Goal: Task Accomplishment & Management: Use online tool/utility

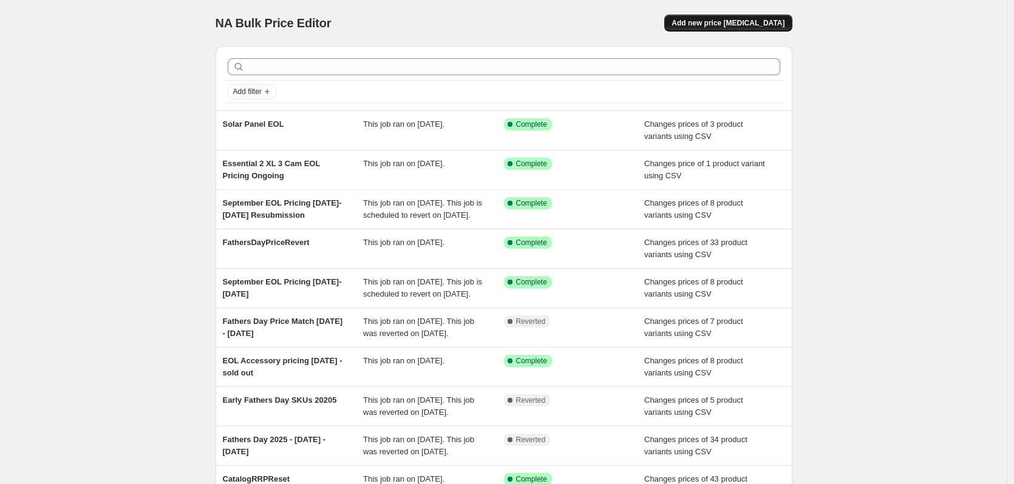
click at [780, 26] on span "Add new price [MEDICAL_DATA]" at bounding box center [727, 23] width 113 height 10
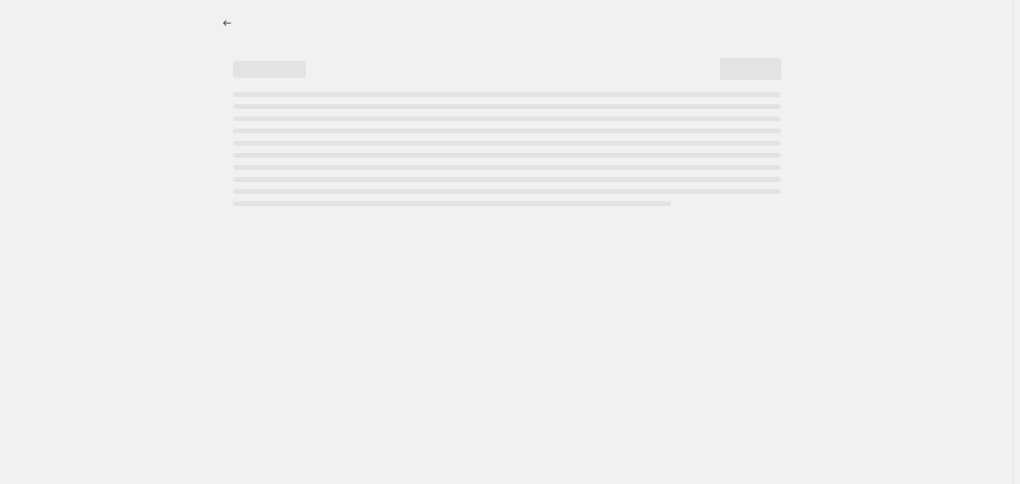
select select "percentage"
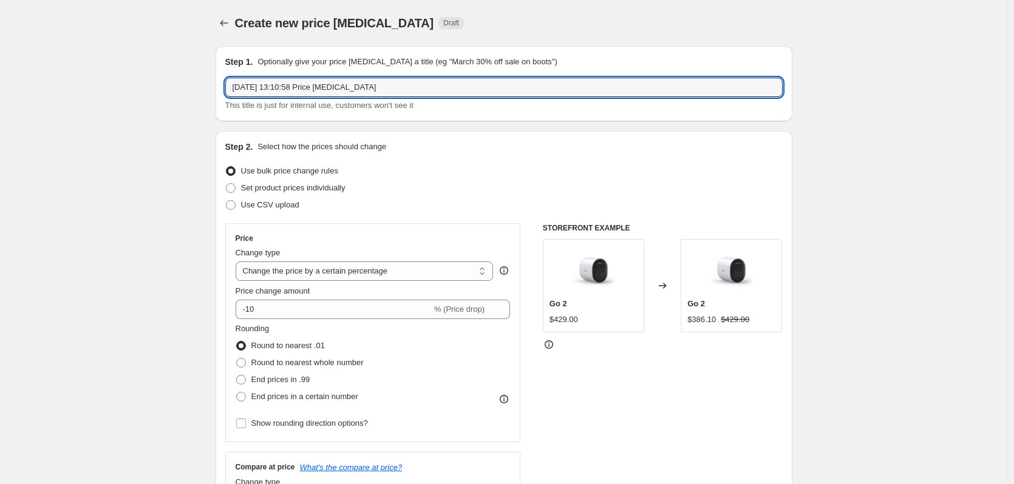
drag, startPoint x: 382, startPoint y: 92, endPoint x: 148, endPoint y: 112, distance: 235.1
type input "4 Cam Market Price Match September 2025"
click at [236, 209] on span at bounding box center [231, 205] width 10 height 10
click at [226, 201] on input "Use CSV upload" at bounding box center [226, 200] width 1 height 1
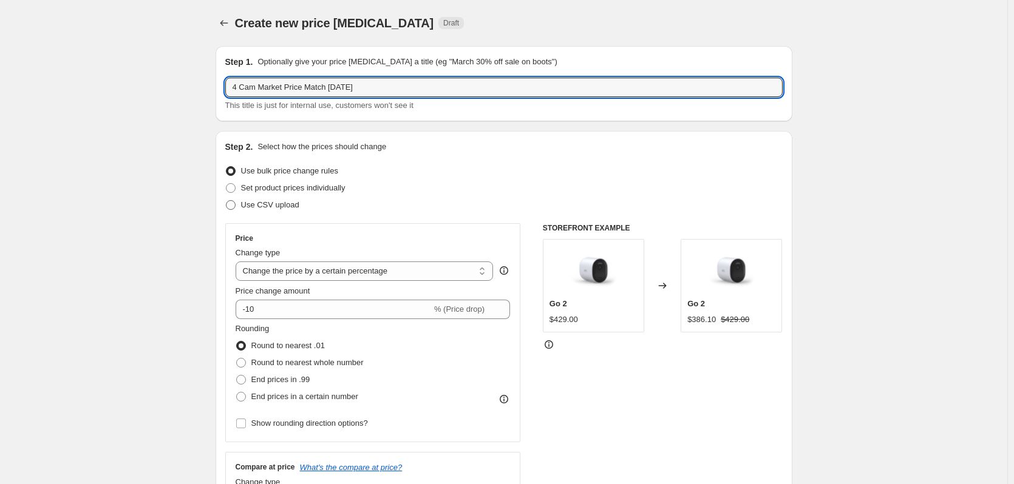
radio input "true"
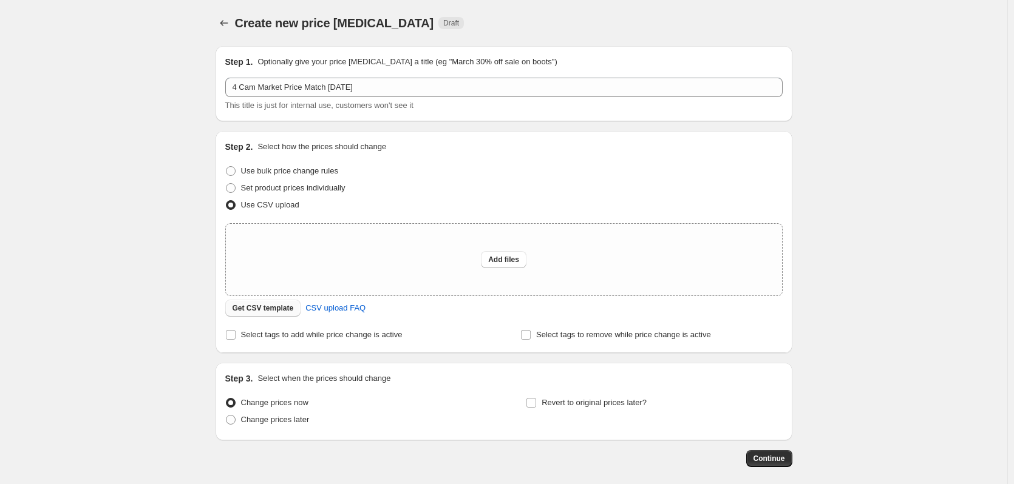
click at [272, 314] on button "Get CSV template" at bounding box center [263, 308] width 76 height 17
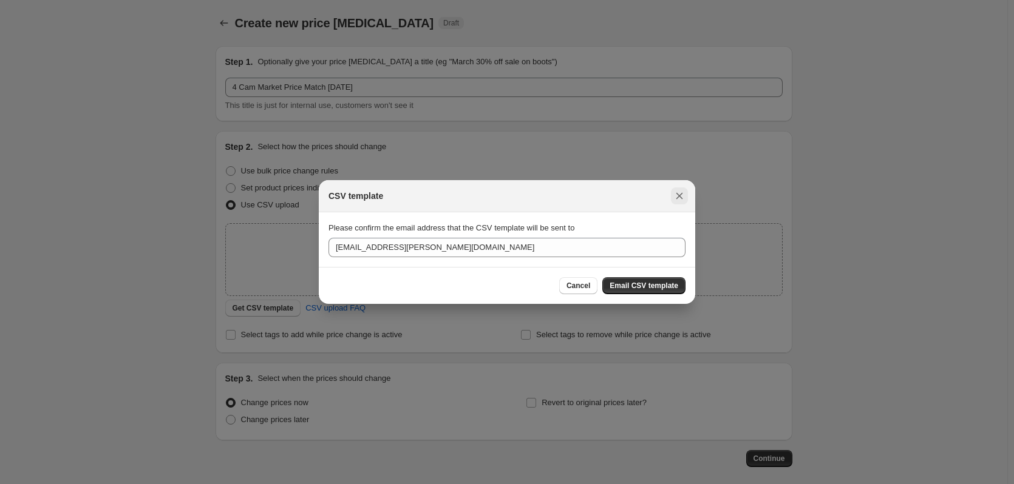
click at [676, 188] on button "Close" at bounding box center [679, 196] width 17 height 17
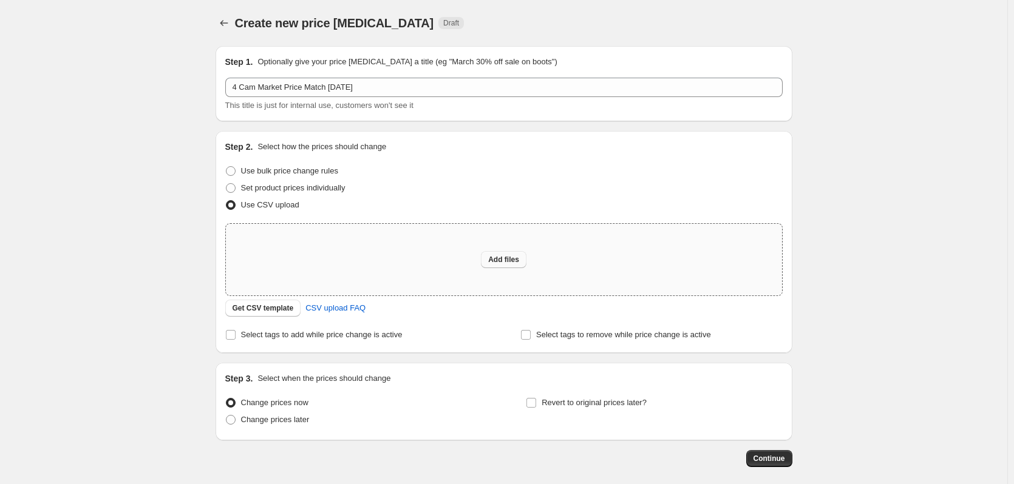
click at [508, 260] on span "Add files" at bounding box center [503, 260] width 31 height 10
type input "C:\fakepath\4CamPriceMatchSept2025.csv"
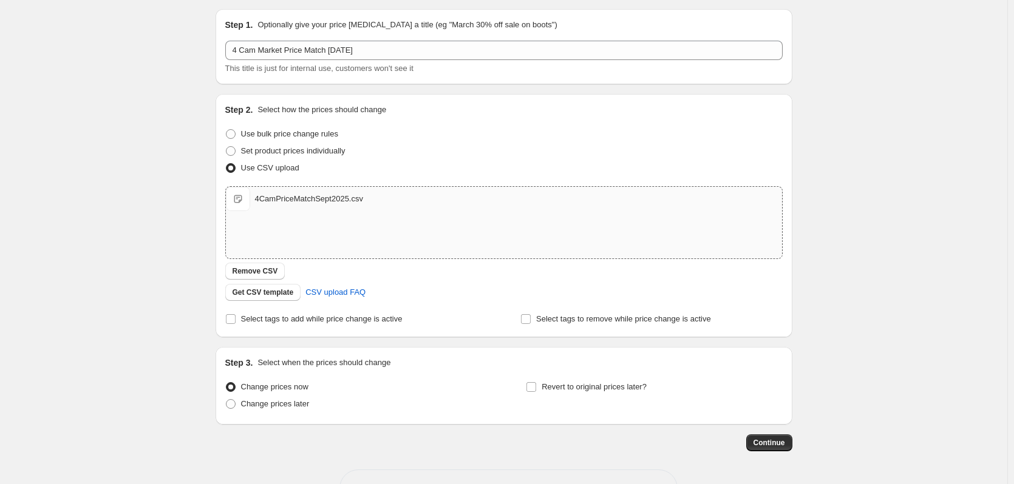
scroll to position [78, 0]
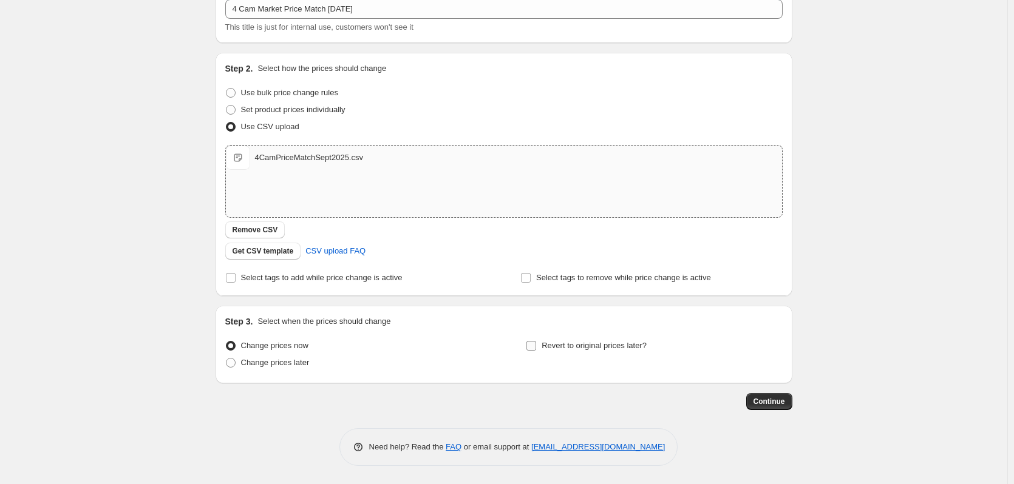
click at [536, 347] on input "Revert to original prices later?" at bounding box center [531, 346] width 10 height 10
checkbox input "true"
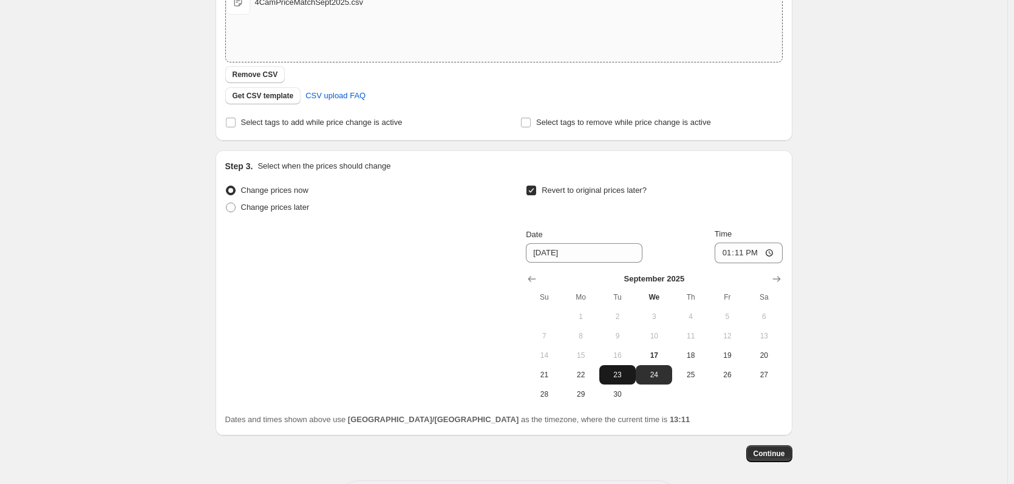
scroll to position [260, 0]
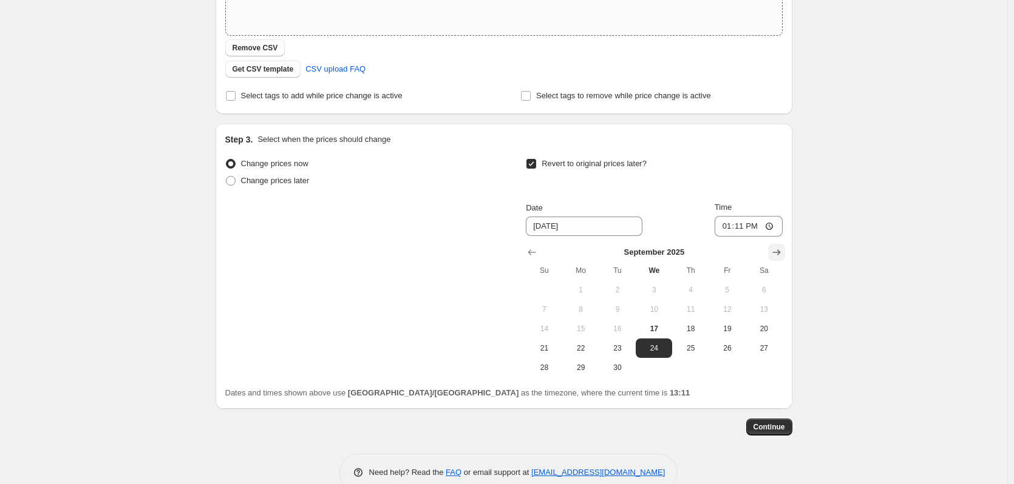
click at [783, 248] on icon "Show next month, October 2025" at bounding box center [776, 252] width 12 height 12
click at [768, 342] on button "25" at bounding box center [764, 348] width 36 height 19
type input "10/25/2025"
click at [742, 225] on input "13:11" at bounding box center [749, 226] width 68 height 21
click at [727, 228] on input "13:11" at bounding box center [749, 226] width 68 height 21
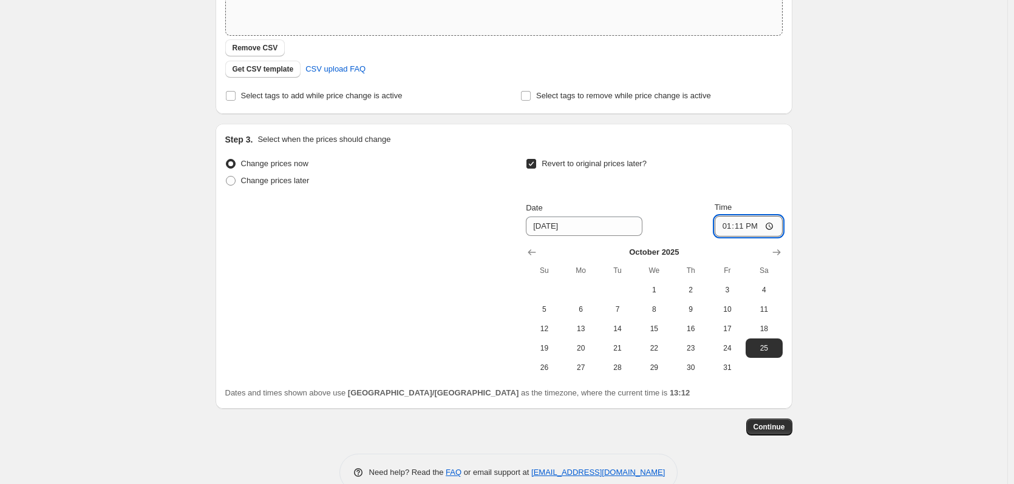
click at [727, 228] on input "13:11" at bounding box center [749, 226] width 68 height 21
type input "23:01"
type input "23:59"
click at [770, 428] on span "Continue" at bounding box center [769, 428] width 32 height 10
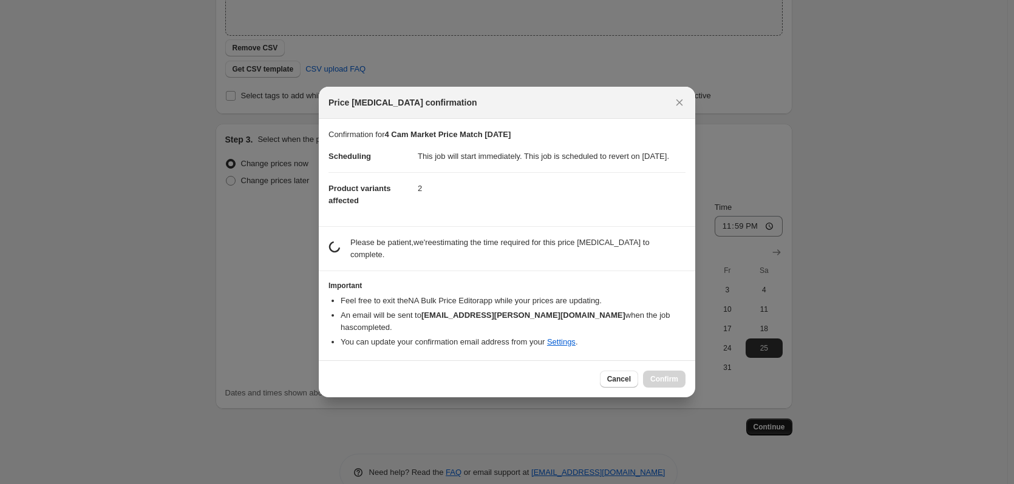
scroll to position [0, 0]
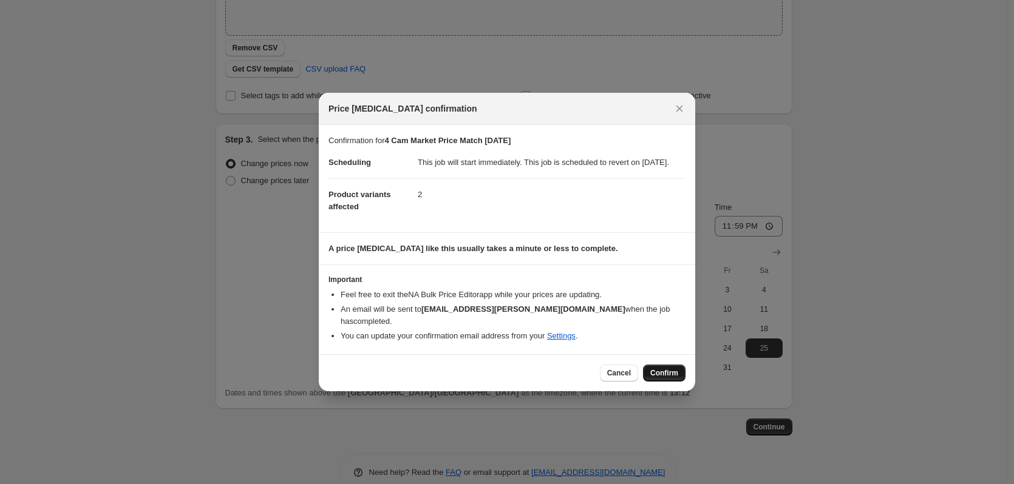
click at [669, 373] on span "Confirm" at bounding box center [664, 374] width 28 height 10
